Goal: Transaction & Acquisition: Purchase product/service

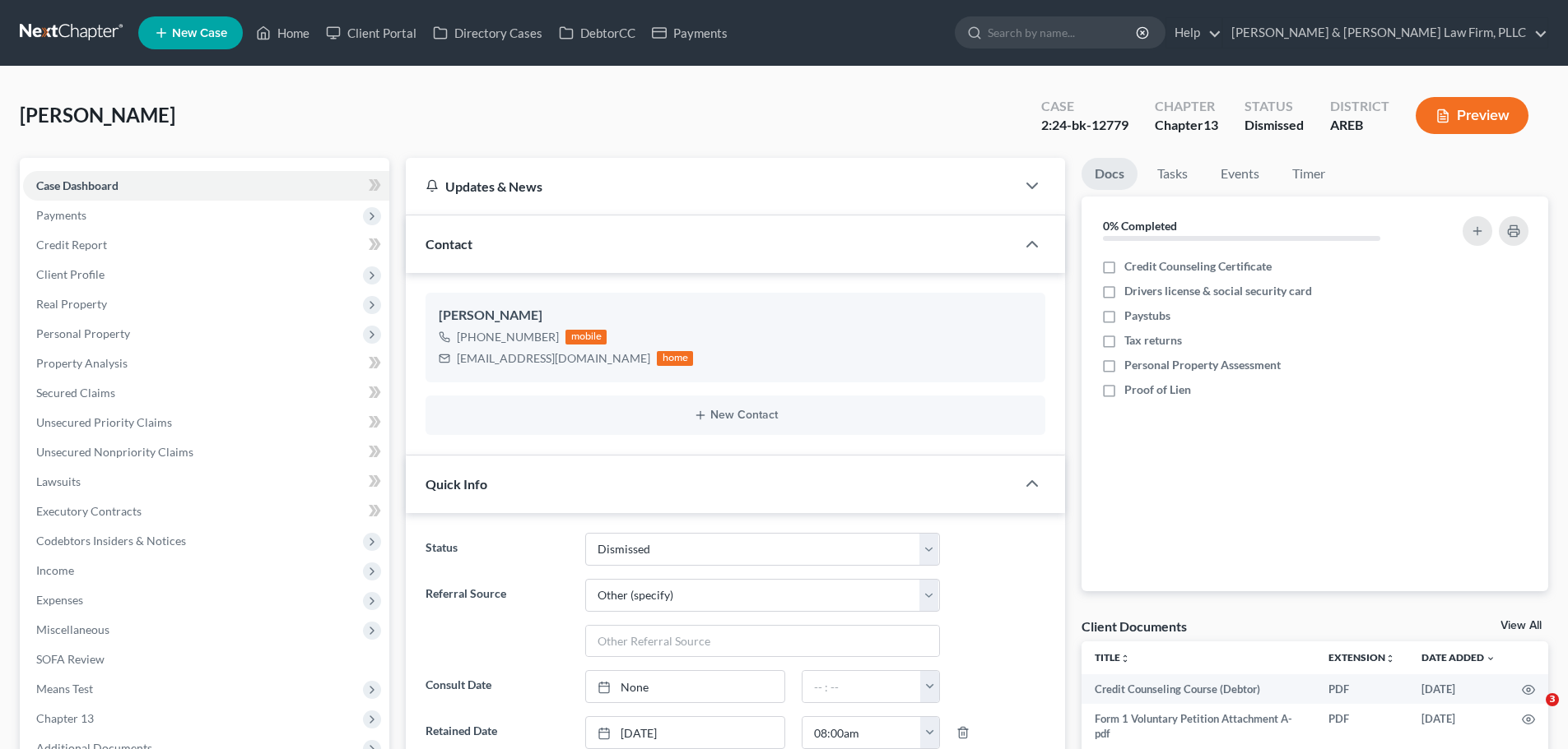
select select "4"
select select "6"
drag, startPoint x: 284, startPoint y: 38, endPoint x: 365, endPoint y: 66, distance: 85.7
click at [284, 38] on link "Home" at bounding box center [283, 33] width 70 height 30
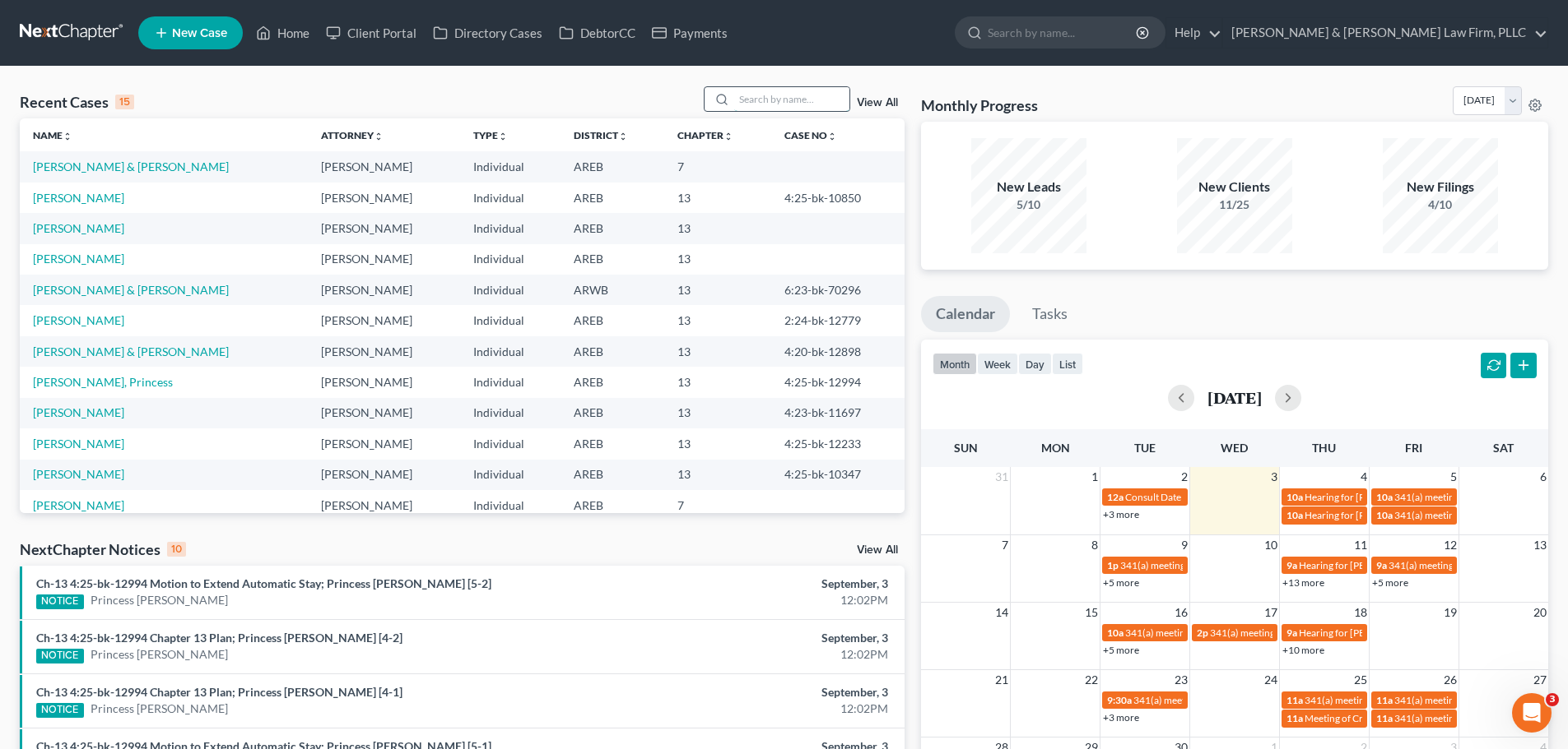
click at [780, 100] on input "search" at bounding box center [791, 99] width 115 height 24
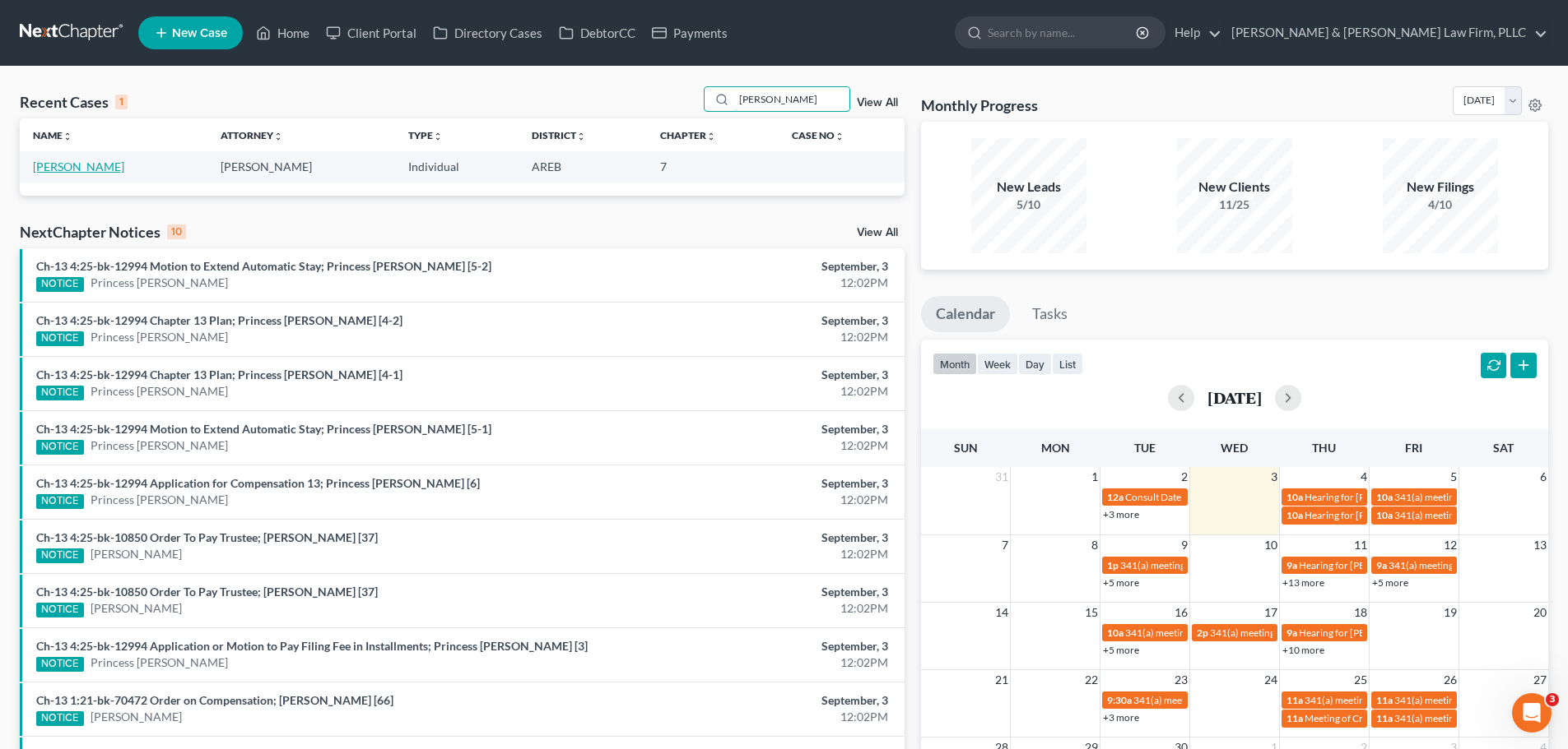
type input "[PERSON_NAME]"
click at [107, 167] on link "[PERSON_NAME]" at bounding box center [79, 166] width 92 height 14
select select "0"
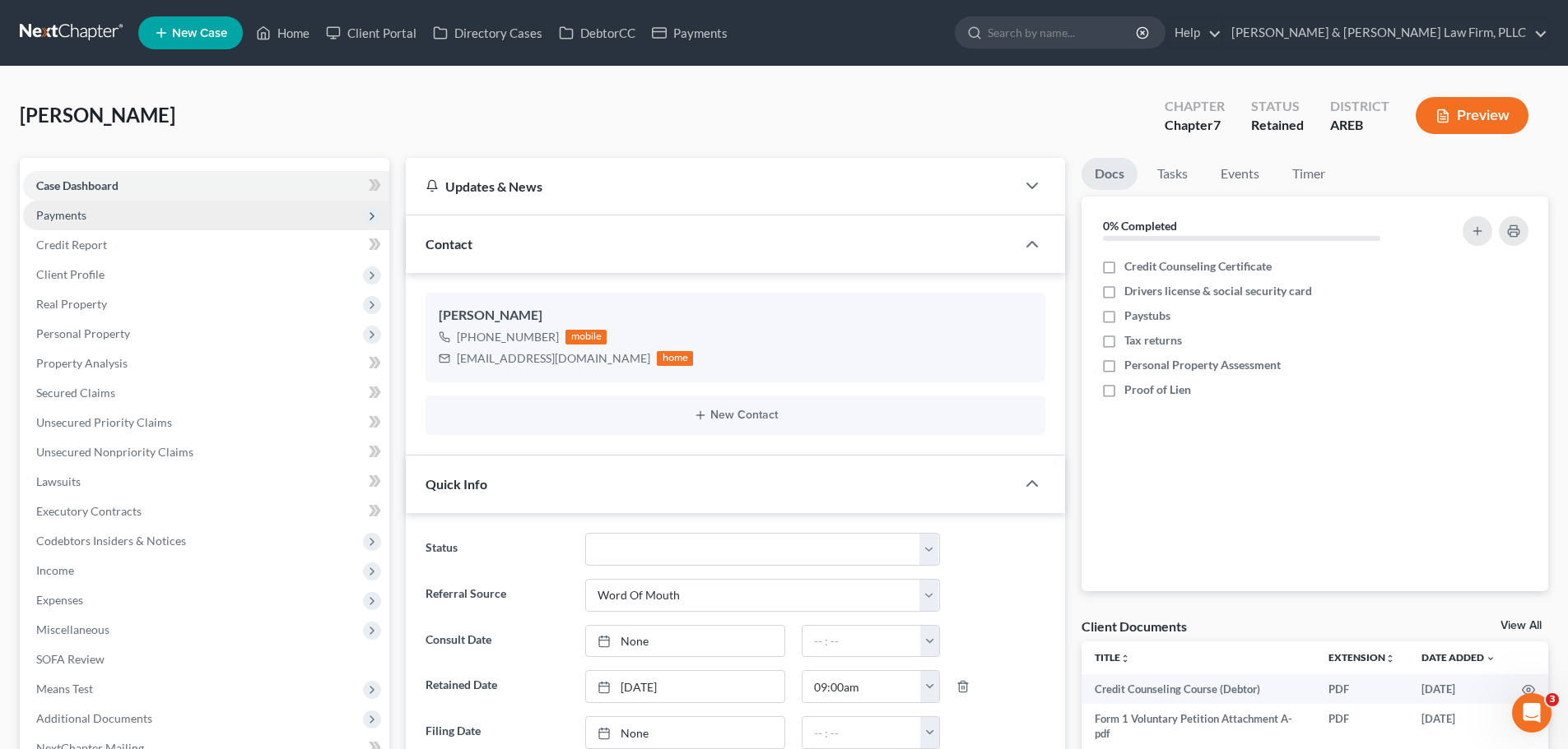
click at [95, 216] on span "Payments" at bounding box center [206, 216] width 366 height 30
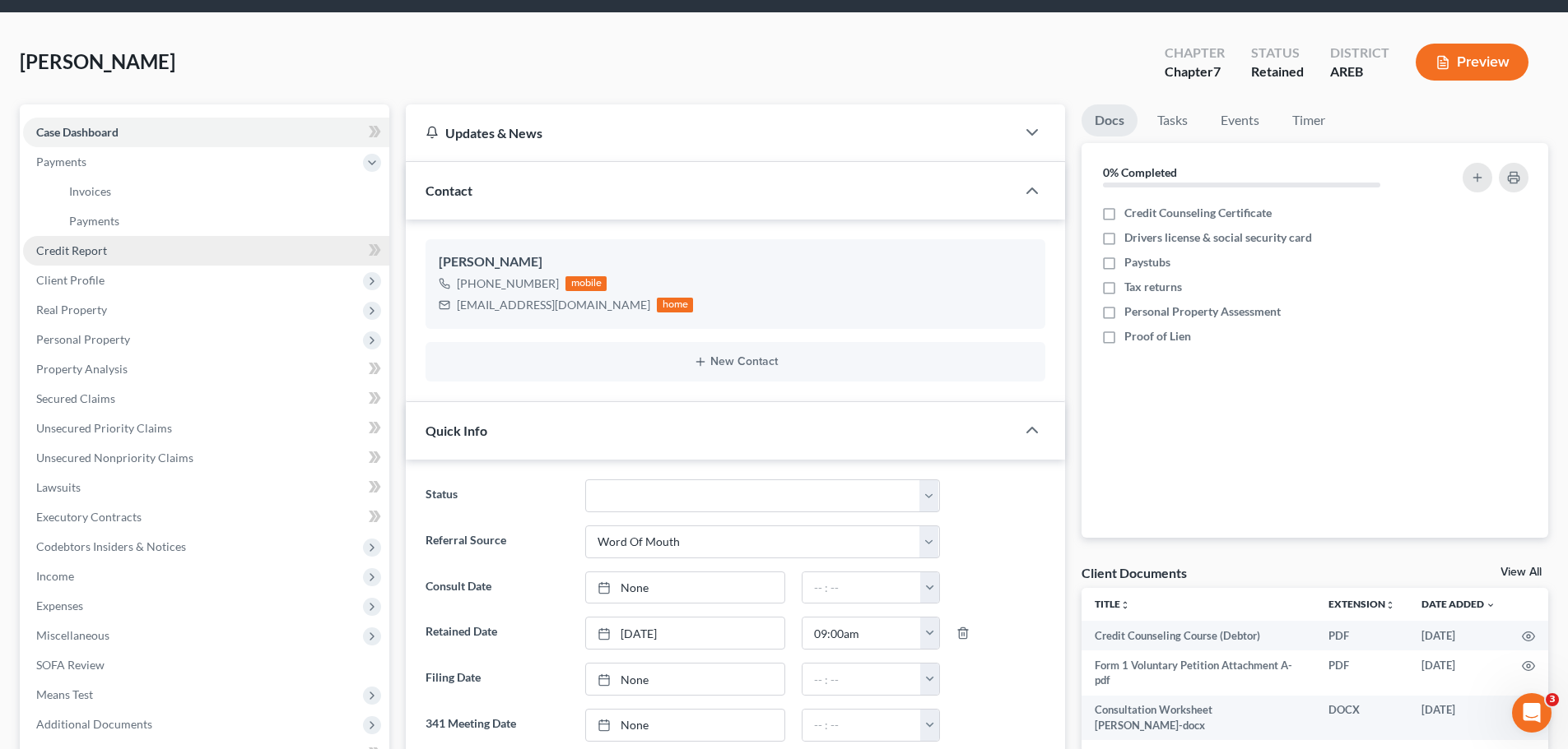
scroll to position [82, 0]
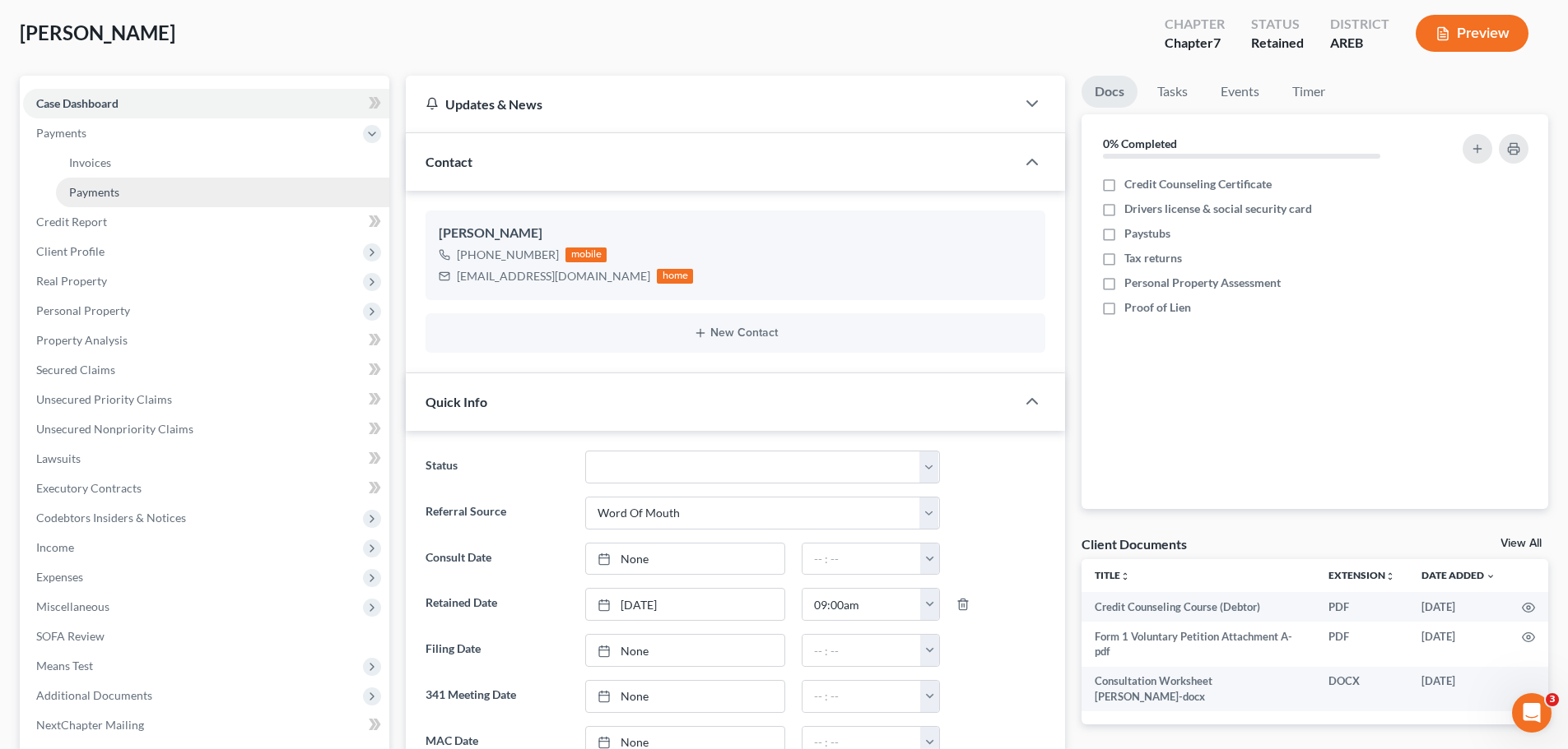
click at [98, 191] on span "Payments" at bounding box center [94, 192] width 51 height 14
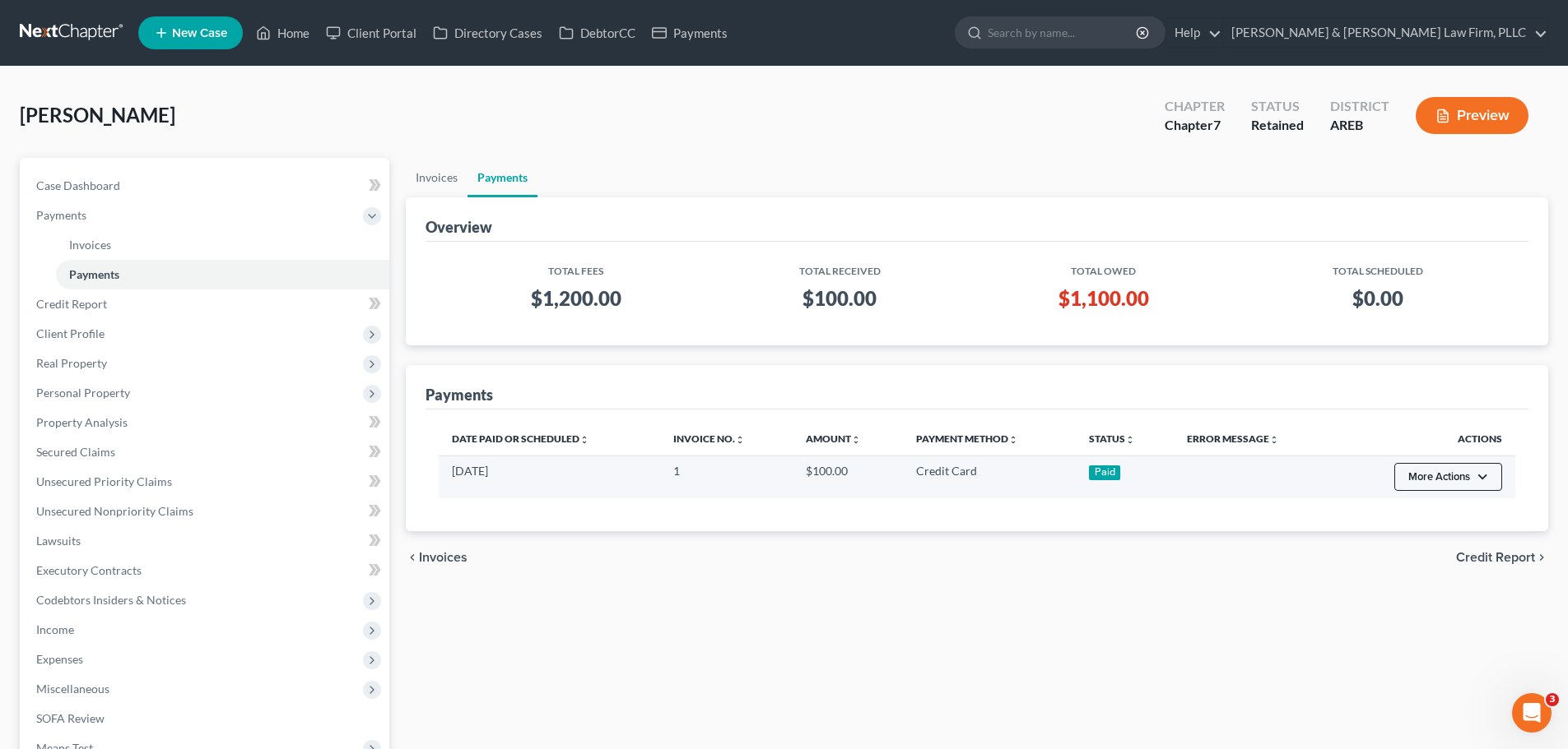
click at [1451, 471] on button "More Actions" at bounding box center [1447, 477] width 108 height 28
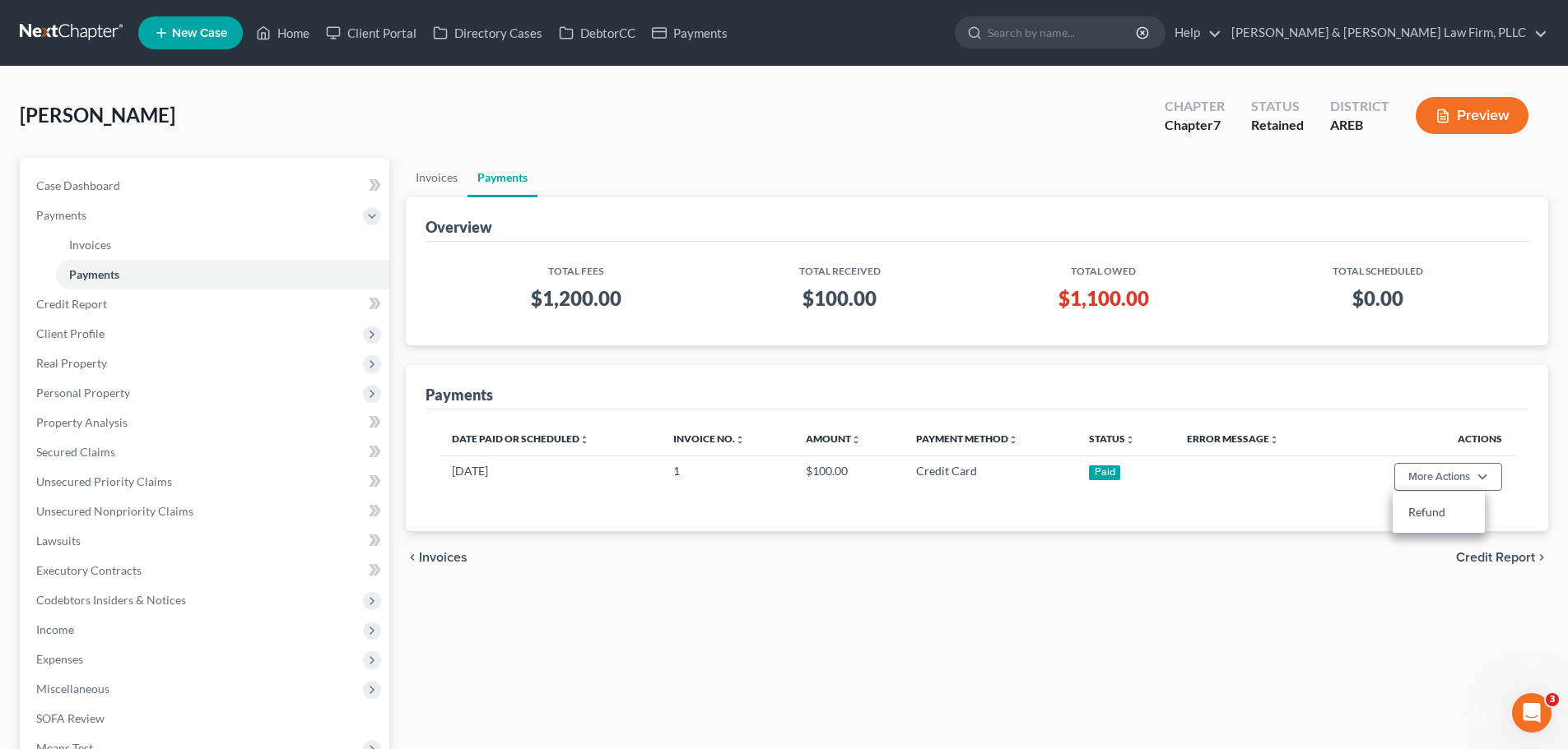
drag, startPoint x: 1303, startPoint y: 358, endPoint x: 1276, endPoint y: 356, distance: 27.1
click at [1297, 357] on div "Overview Total Fees Total Received Total Owed Total Scheduled $1,200.00 $100.00…" at bounding box center [977, 364] width 1142 height 334
click at [443, 177] on link "Invoices" at bounding box center [437, 178] width 62 height 39
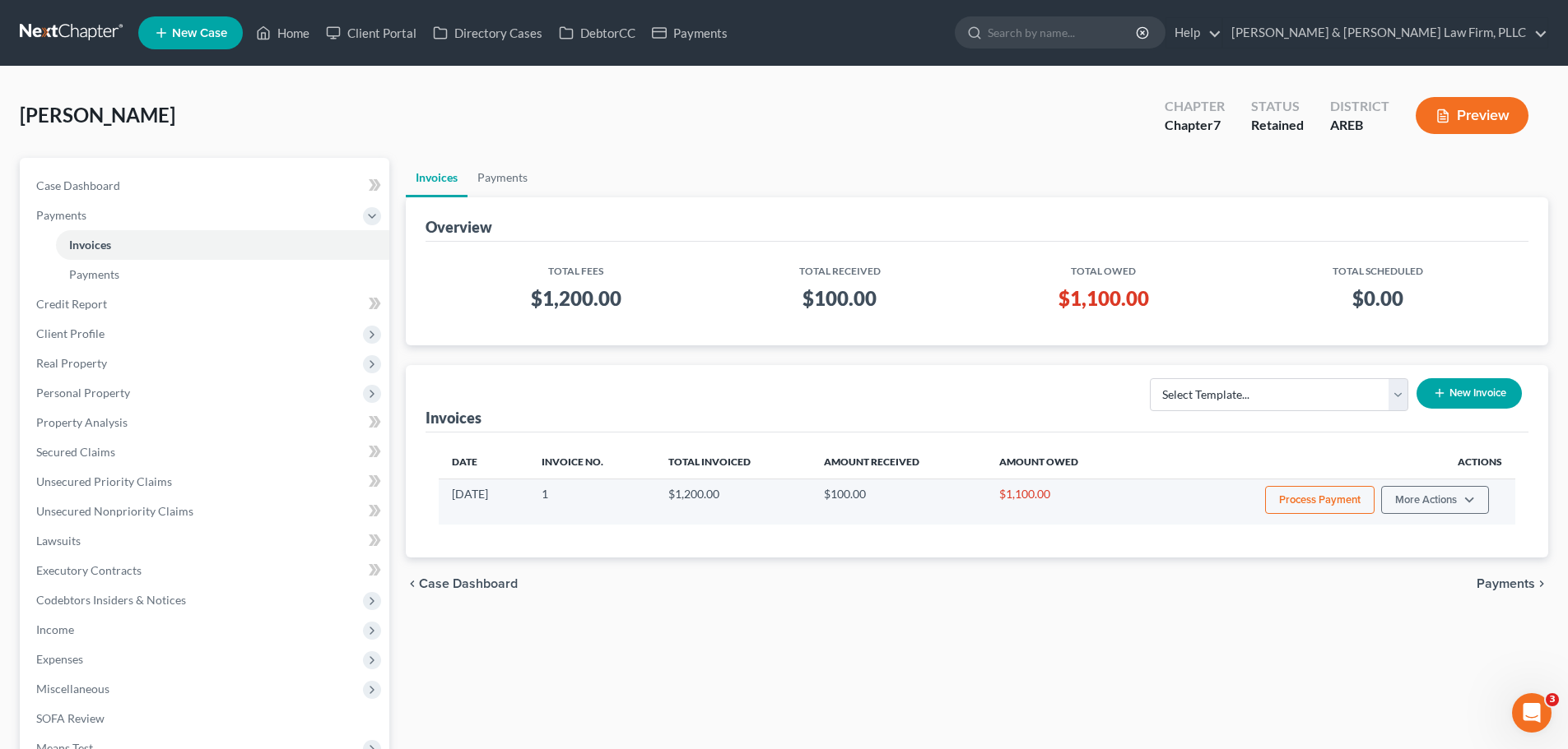
click at [1303, 507] on button "Process Payment" at bounding box center [1319, 500] width 109 height 28
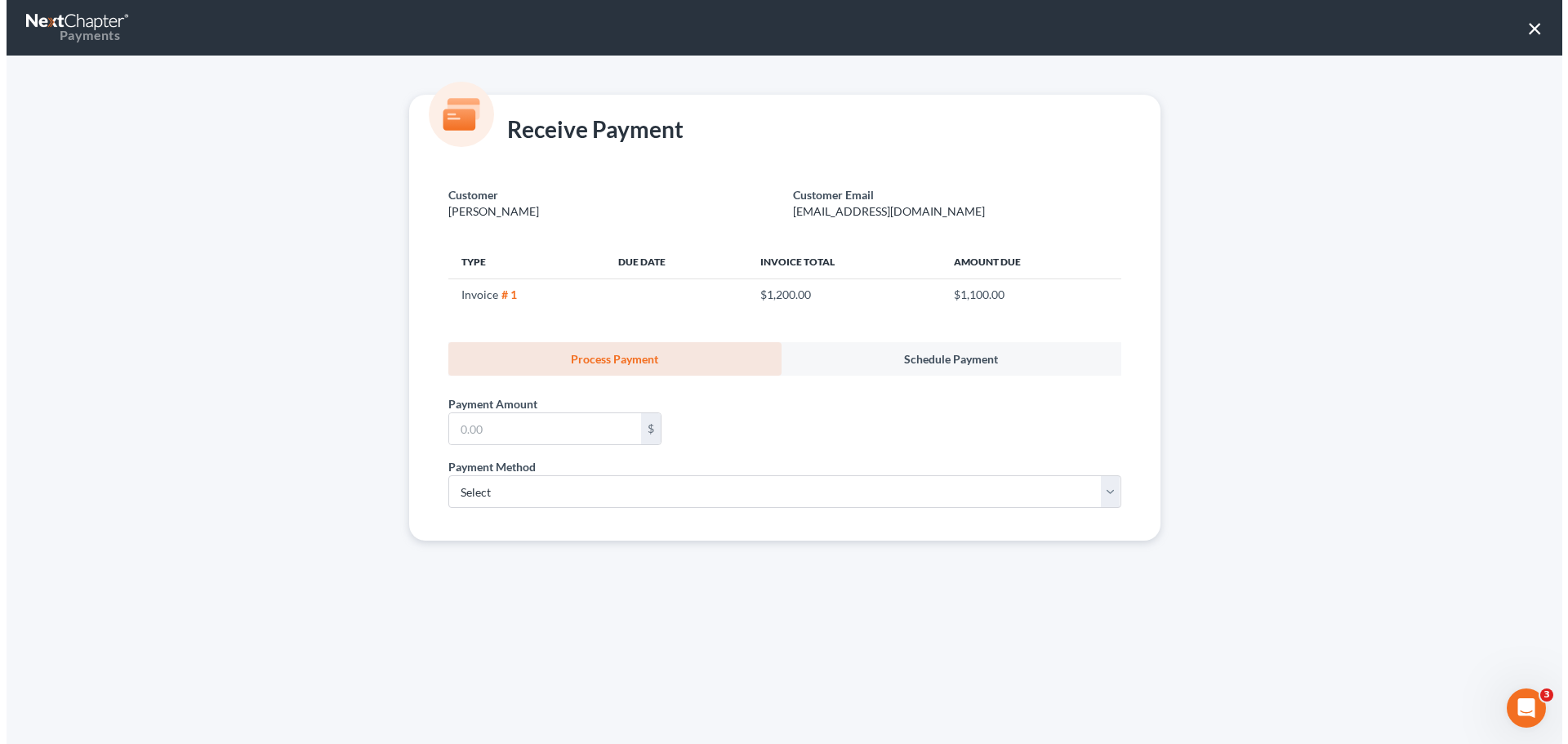
scroll to position [82, 0]
click at [533, 437] on input "text" at bounding box center [544, 428] width 192 height 31
type input "1,100.00"
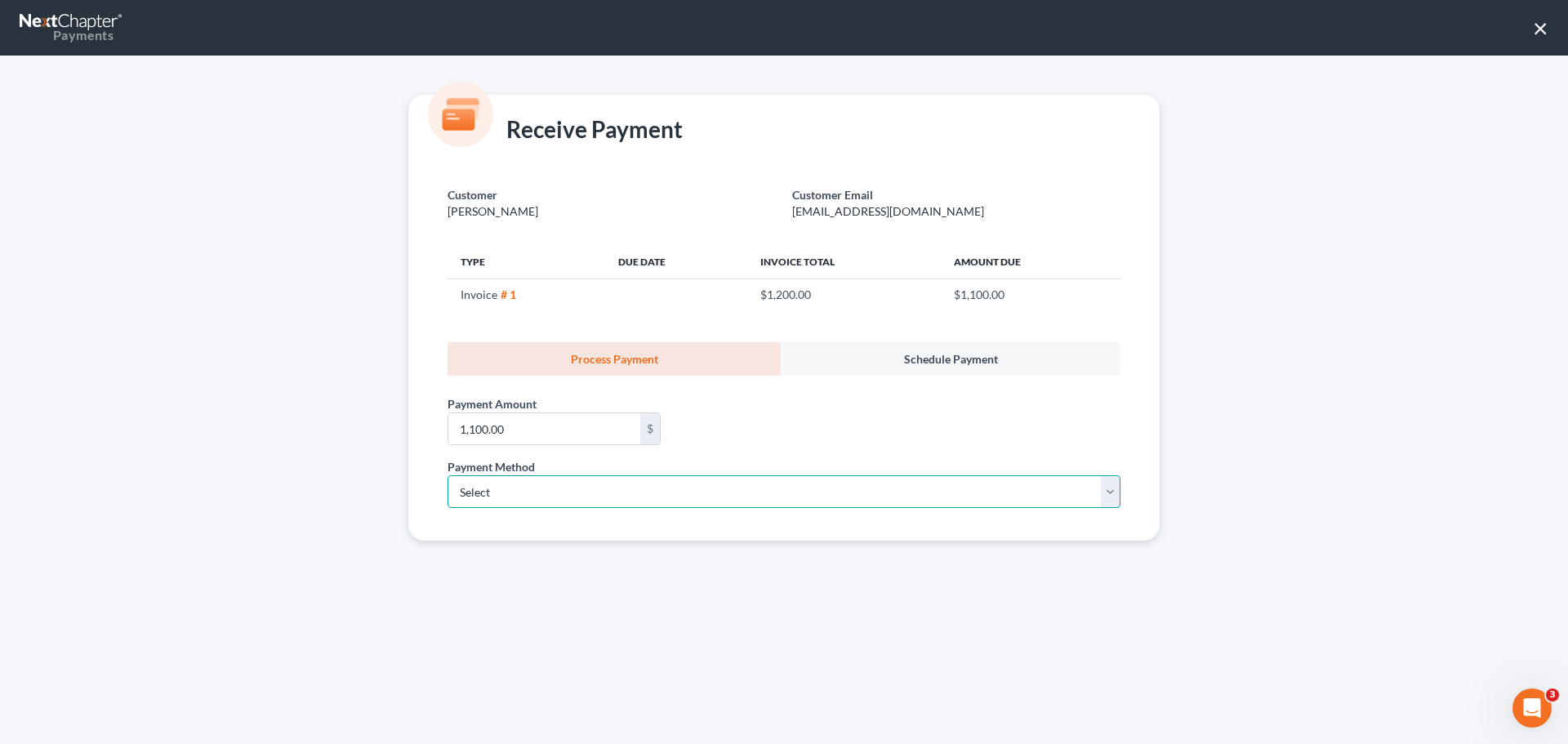
click at [566, 498] on select "Select ACH Credit Card" at bounding box center [784, 491] width 673 height 33
select select "1"
click at [447, 476] on select "Select ACH Credit Card" at bounding box center [784, 491] width 673 height 33
select select "2"
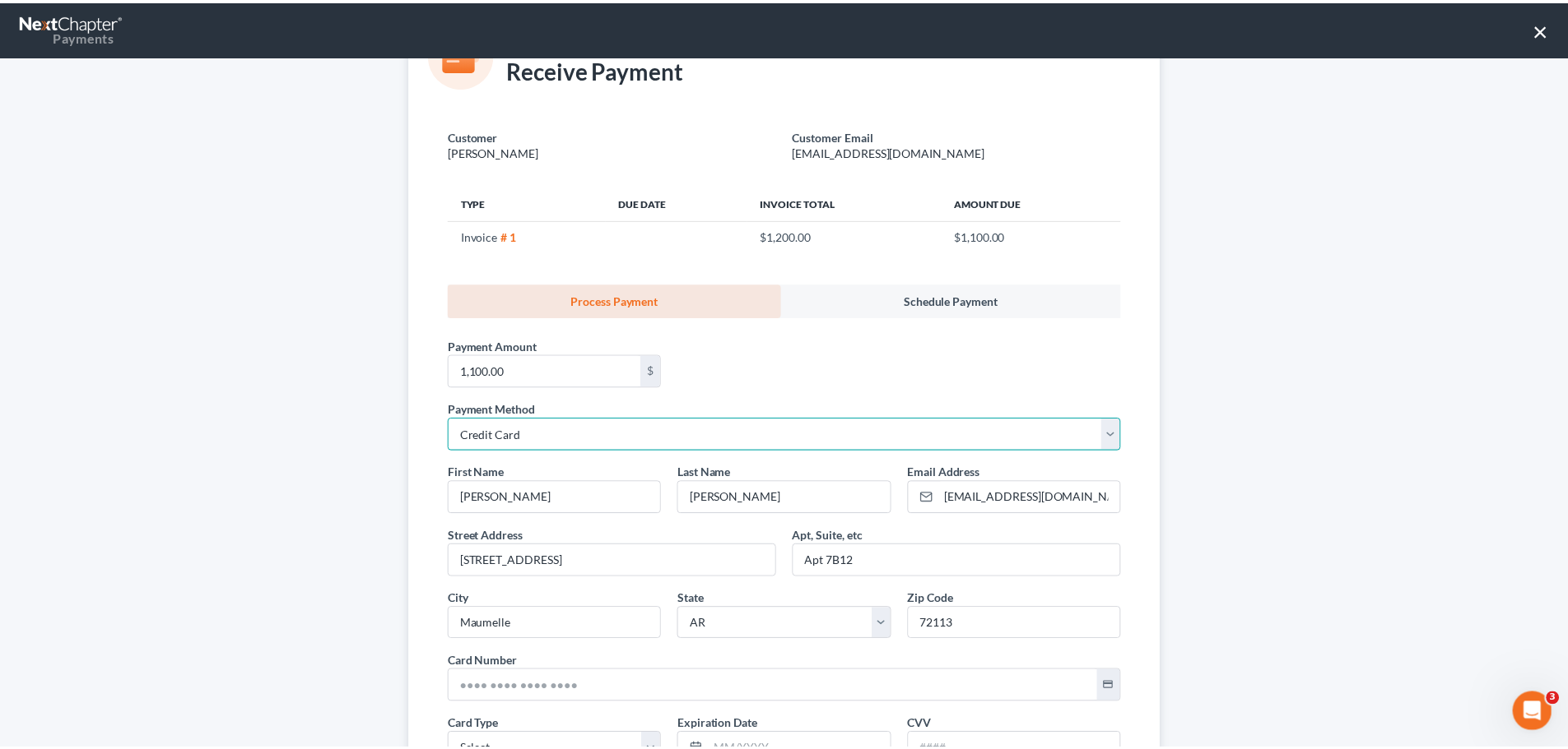
scroll to position [246, 0]
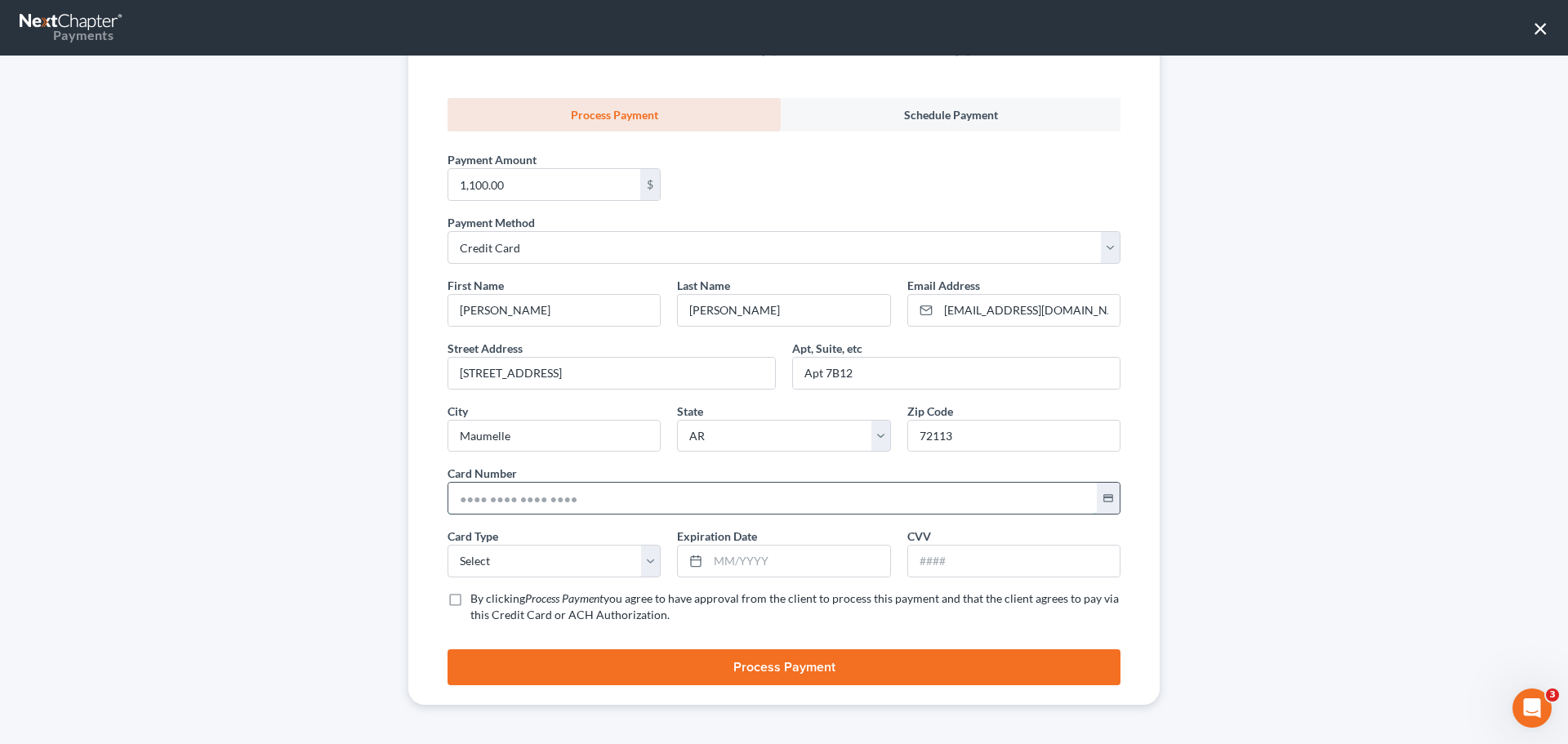
click at [531, 503] on input "text" at bounding box center [772, 498] width 649 height 31
click at [561, 504] on input "text" at bounding box center [772, 498] width 649 height 31
click at [524, 503] on input "text" at bounding box center [772, 498] width 649 height 31
type input "[CREDIT_CARD_NUMBER]"
click at [539, 557] on select "Select Visa MasterCard Discover American Express" at bounding box center [554, 561] width 214 height 33
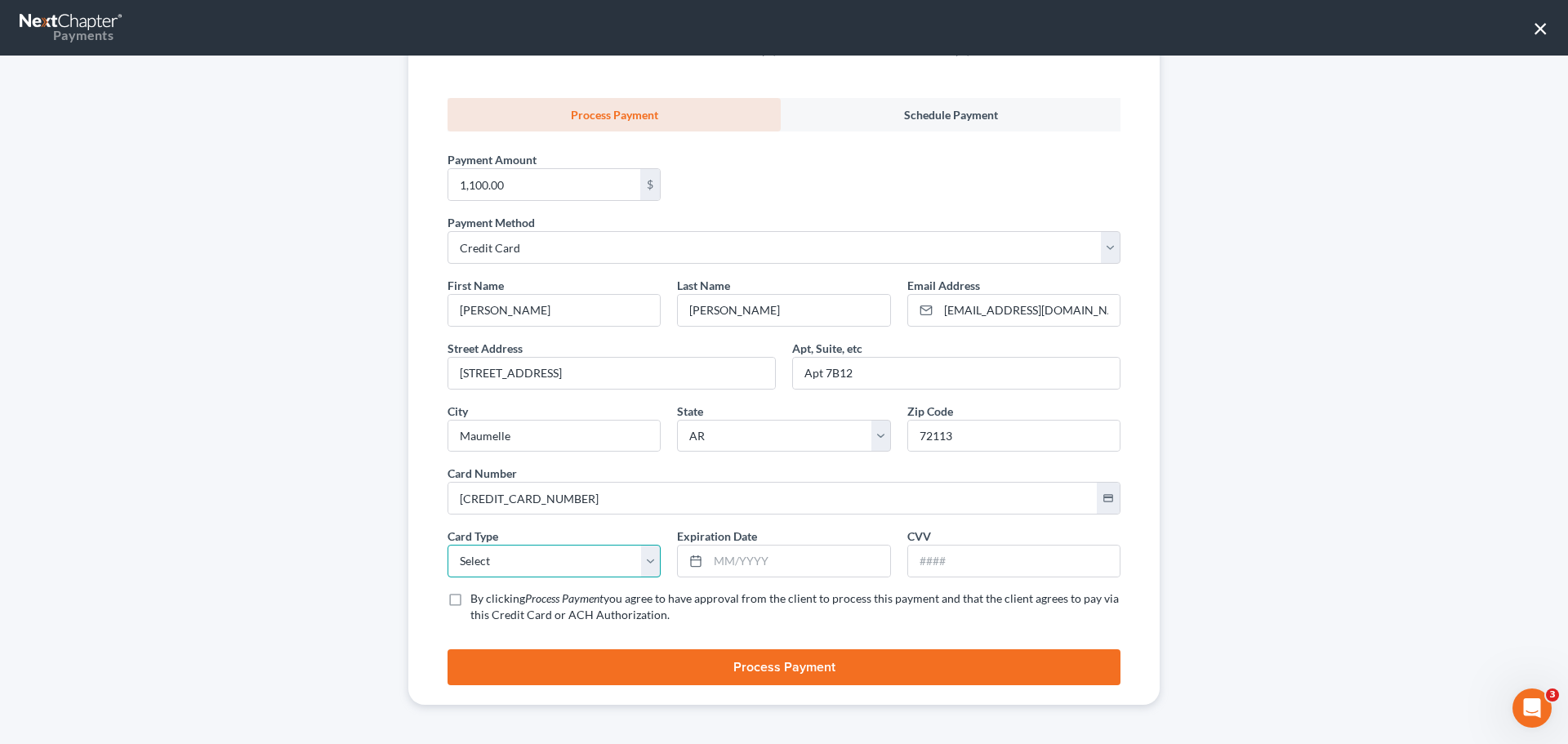
select select "1"
click at [447, 545] on select "Select Visa MasterCard Discover American Express" at bounding box center [554, 561] width 214 height 33
click at [708, 561] on input "text" at bounding box center [798, 561] width 181 height 31
type input "07/2027"
click at [909, 567] on input "text" at bounding box center [1014, 561] width 212 height 31
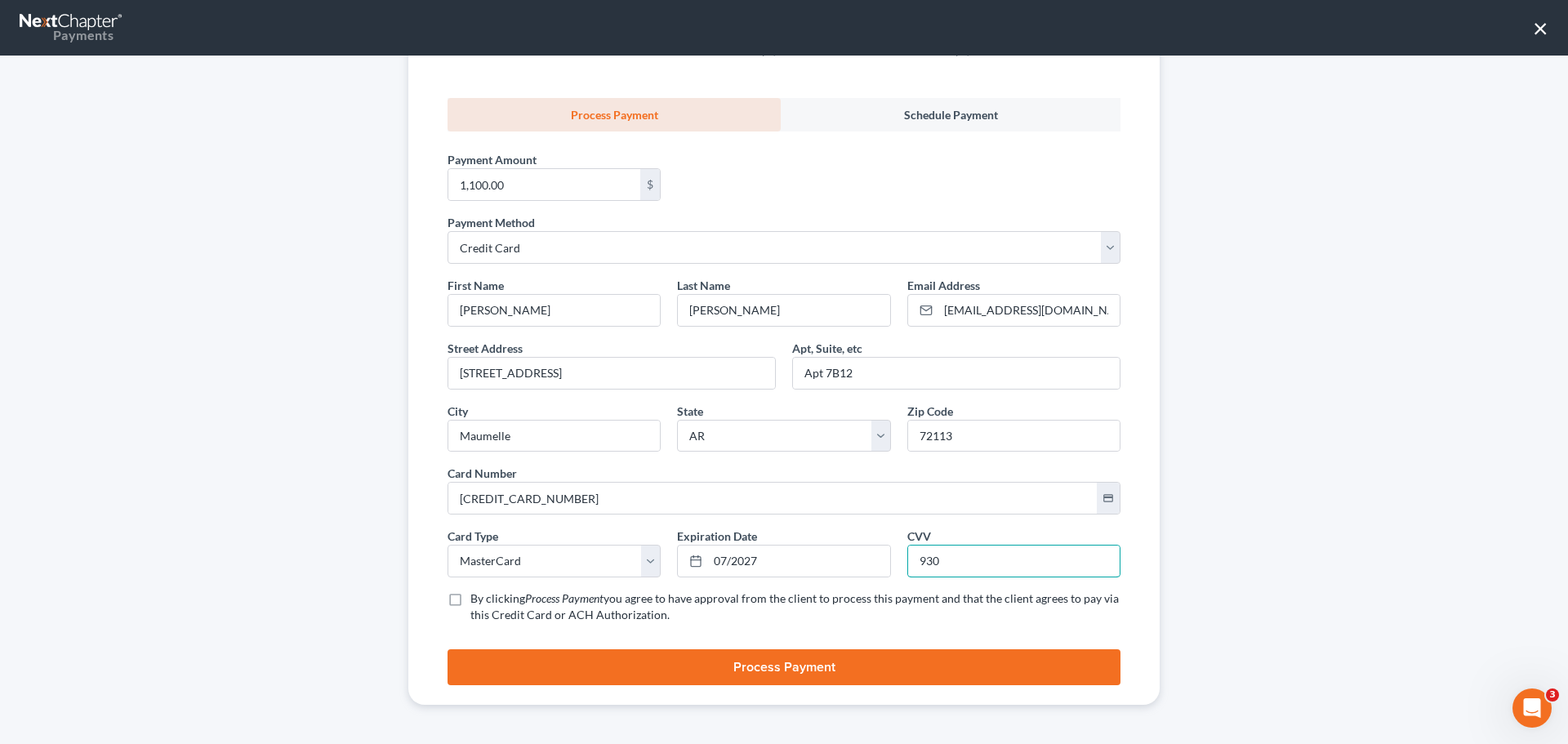
type input "930"
click at [471, 600] on label "By clicking Process Payment you agree to have approval from the client to proce…" at bounding box center [796, 607] width 650 height 33
click at [477, 600] on input "By clicking Process Payment you agree to have approval from the client to proce…" at bounding box center [482, 595] width 10 height 10
checkbox input "true"
click at [489, 664] on button "Process Payment" at bounding box center [784, 667] width 673 height 36
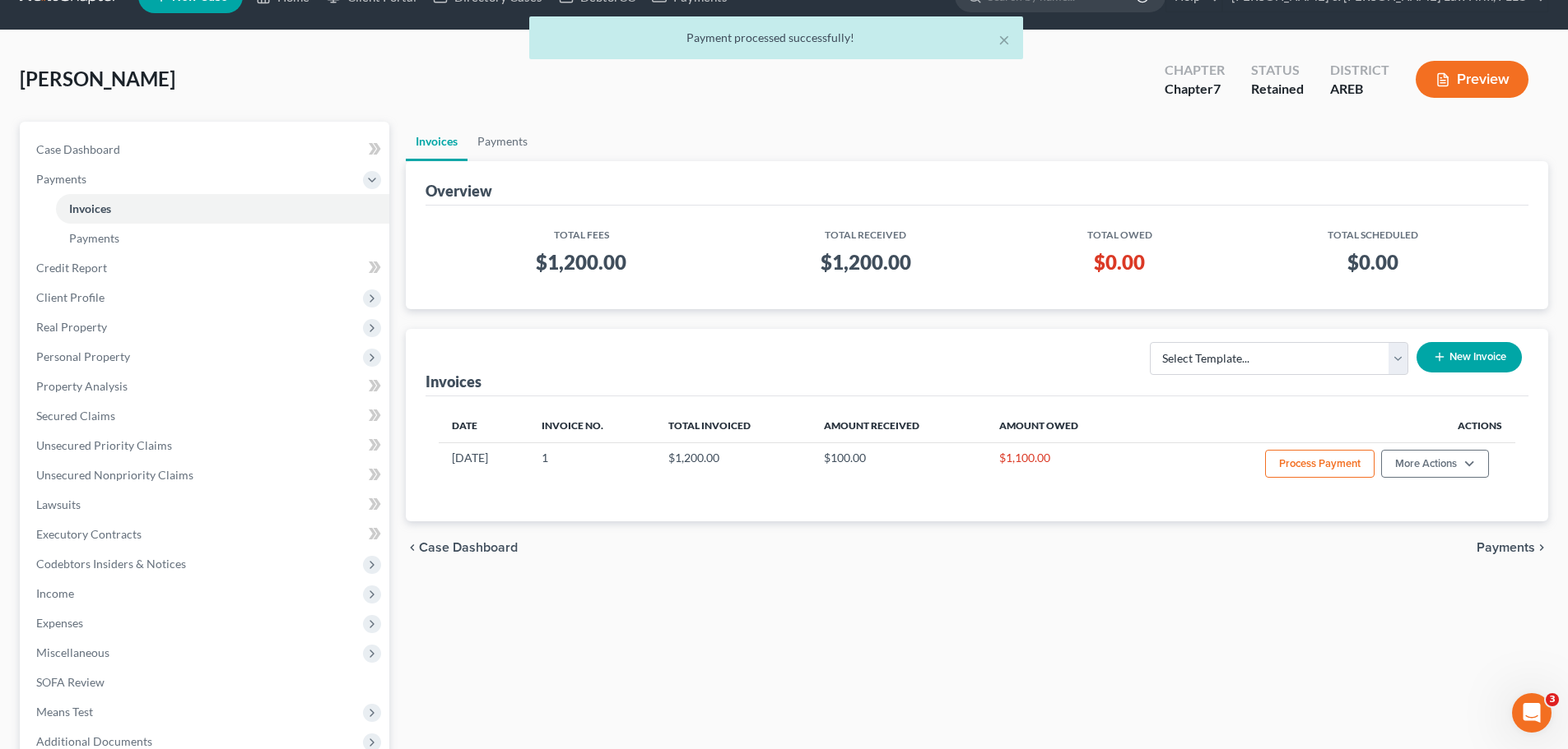
scroll to position [0, 0]
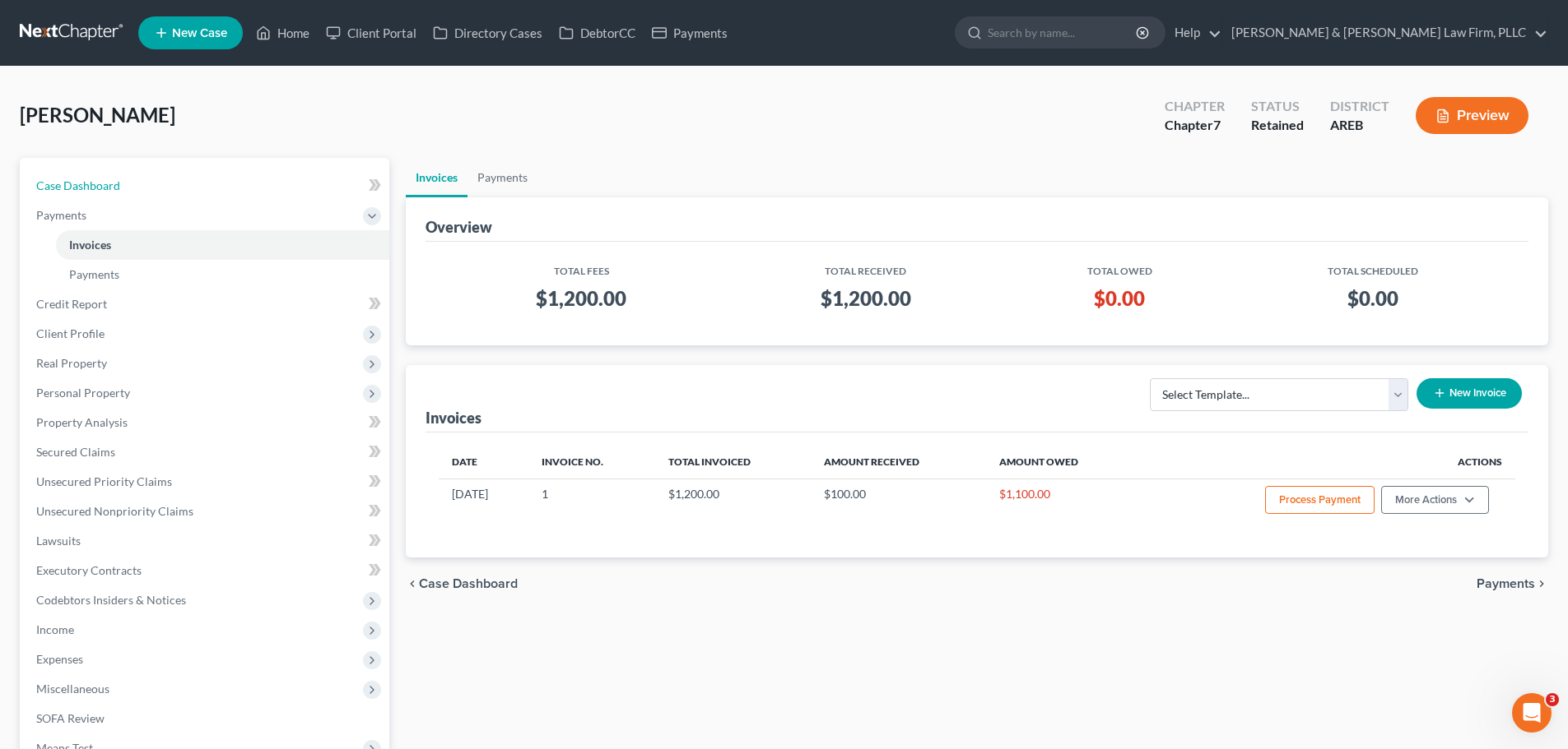
click at [222, 179] on link "Case Dashboard" at bounding box center [206, 186] width 366 height 30
select select "0"
